Goal: Information Seeking & Learning: Learn about a topic

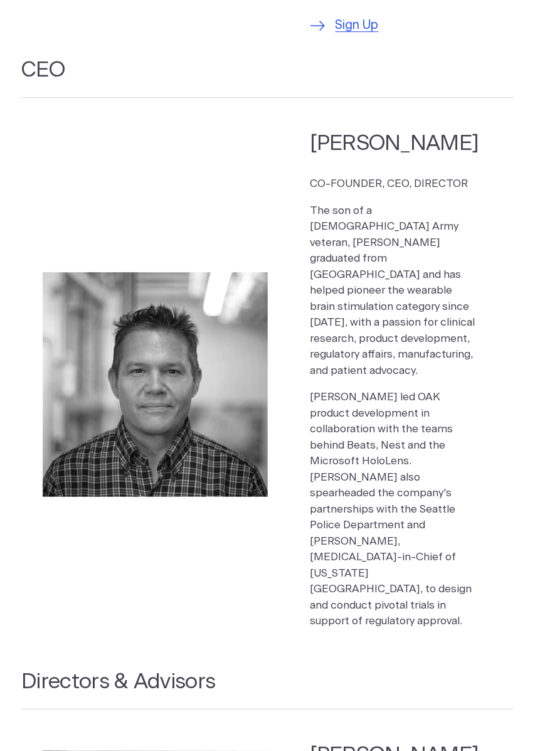
scroll to position [1483, 0]
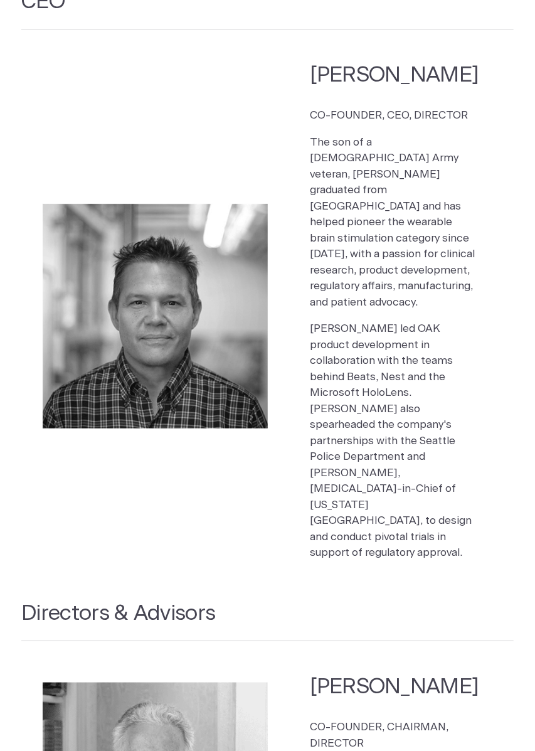
click at [46, 441] on section "Kelly Roman CO-FOUNDER, CEO, DIRECTOR The son of a US Army veteran, Kelly gradu…" at bounding box center [267, 317] width 493 height 532
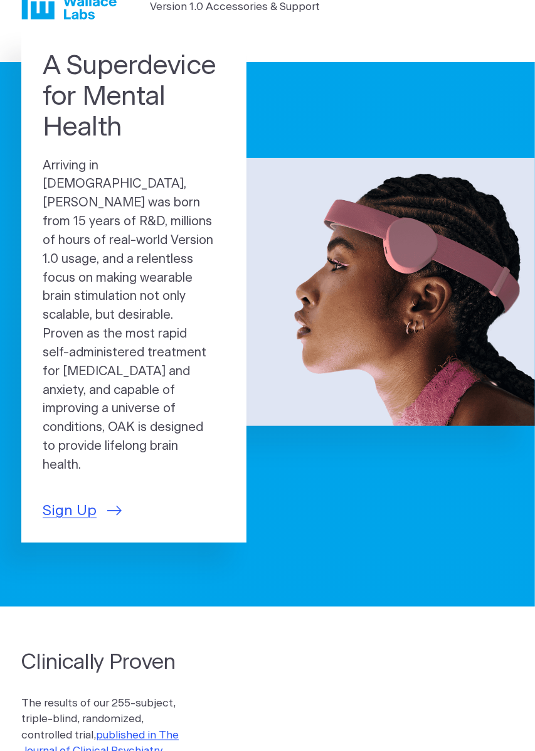
scroll to position [42, 0]
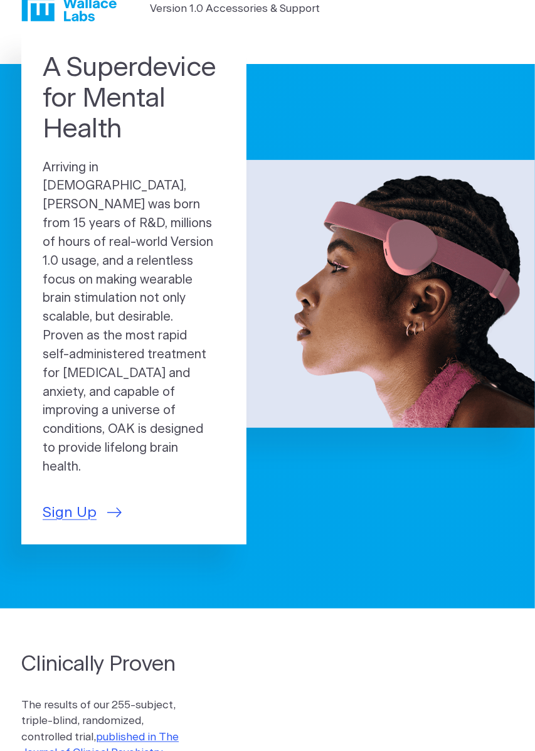
click at [72, 524] on span "Sign Up" at bounding box center [70, 513] width 54 height 22
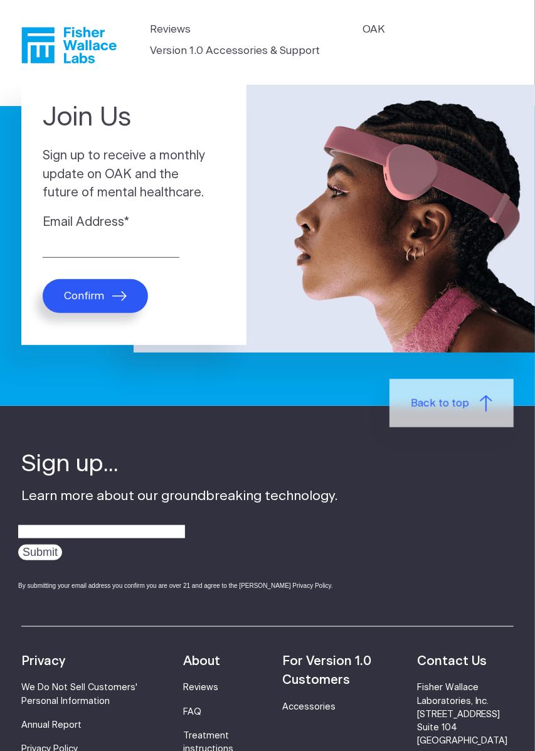
click at [50, 53] on icon "Fisher Wallace" at bounding box center [74, 45] width 86 height 36
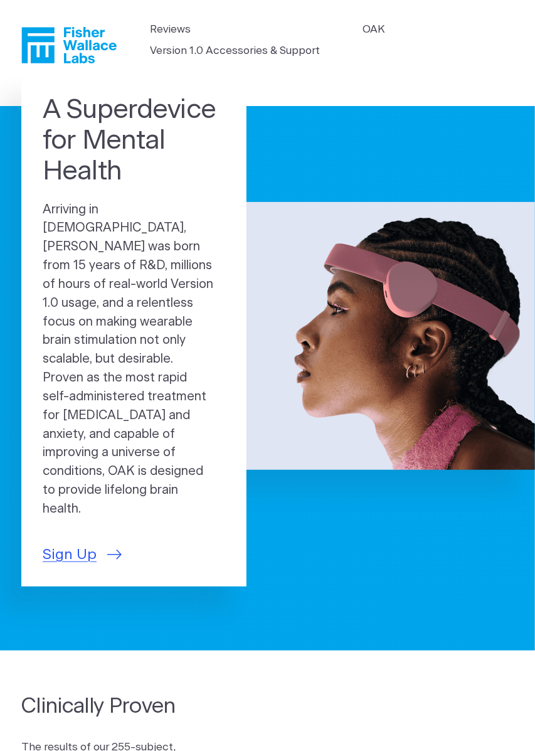
click at [286, 52] on link "Version 1.0 Accessories & Support" at bounding box center [235, 51] width 170 height 16
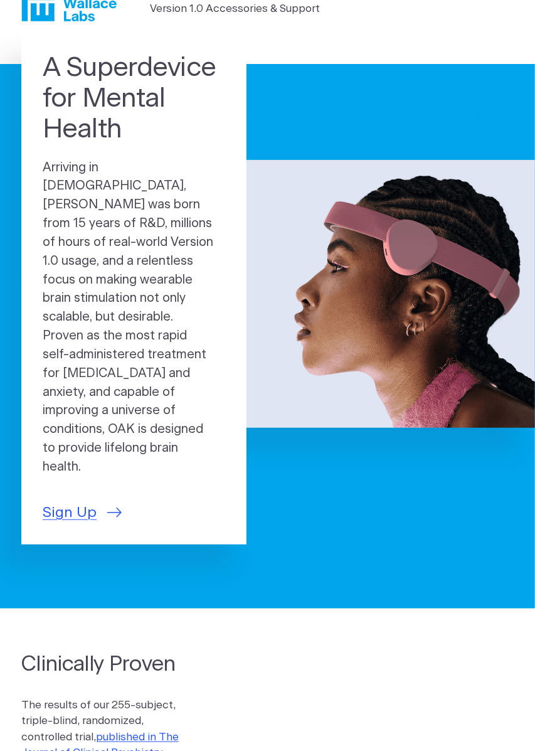
scroll to position [222, 0]
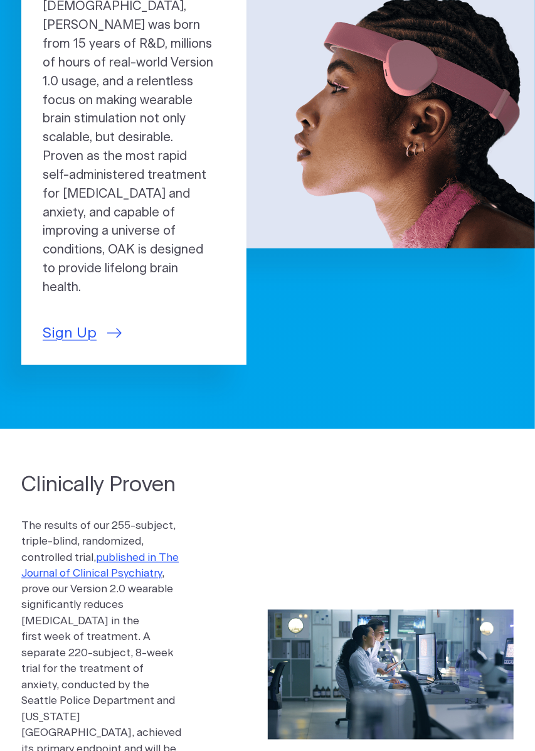
click at [455, 117] on img at bounding box center [335, 115] width 402 height 268
click at [427, 101] on img at bounding box center [335, 115] width 402 height 268
click at [417, 103] on img at bounding box center [335, 115] width 402 height 268
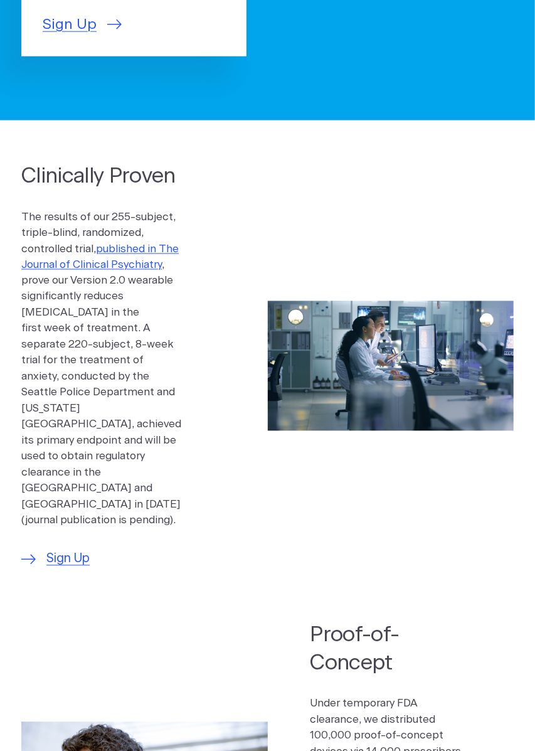
scroll to position [609, 0]
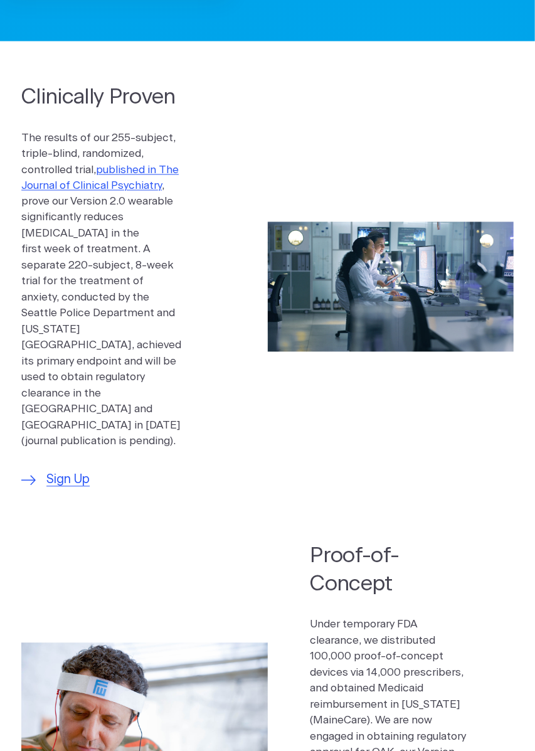
click at [60, 450] on p "The results of our 255-subject, triple-blind, randomized, controlled trial, pub…" at bounding box center [101, 290] width 161 height 320
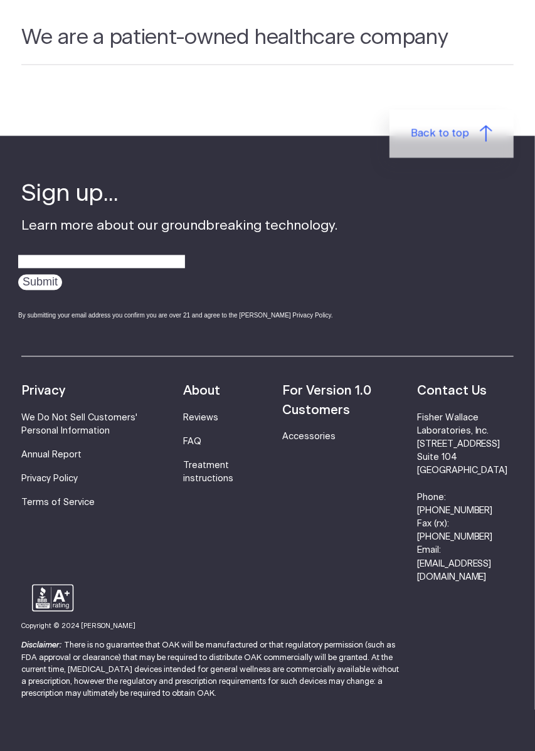
scroll to position [4690, 0]
click at [402, 136] on section "We are a patient-owned healthcare company" at bounding box center [267, 74] width 535 height 123
click at [466, 583] on link "[EMAIL_ADDRESS][DOMAIN_NAME]" at bounding box center [454, 572] width 75 height 22
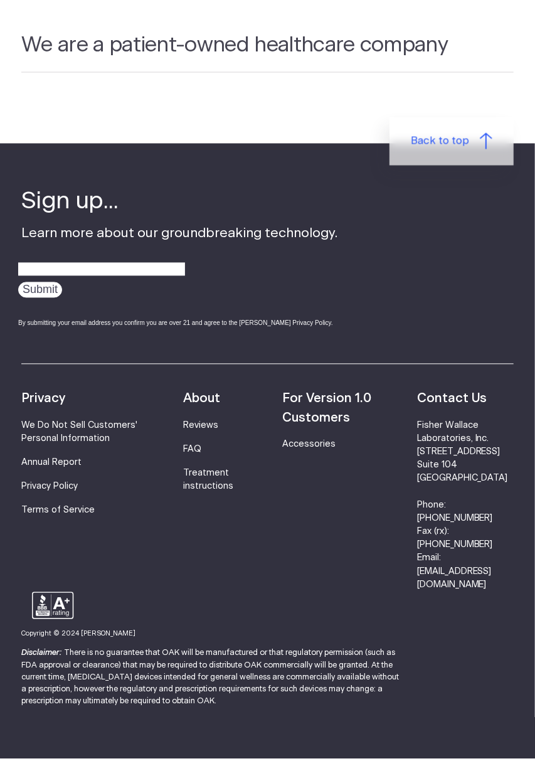
scroll to position [4949, 0]
